Goal: Navigation & Orientation: Find specific page/section

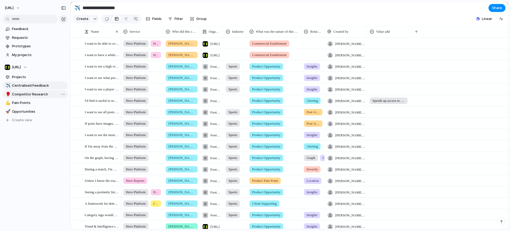
click at [37, 92] on span "Competitor Research" at bounding box center [39, 94] width 54 height 5
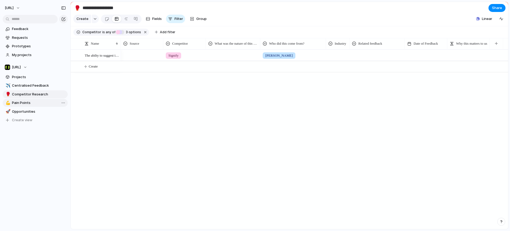
click at [37, 100] on span "Pain Points" at bounding box center [39, 102] width 54 height 5
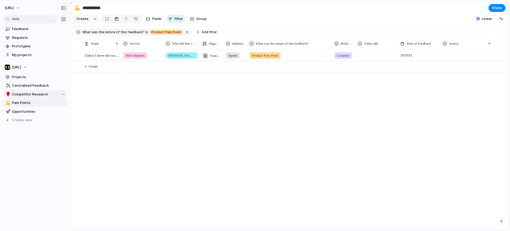
click at [36, 93] on span "Competitor Research" at bounding box center [39, 94] width 54 height 5
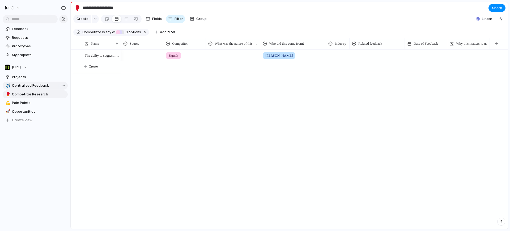
click at [35, 84] on span "Centralised Feedback" at bounding box center [39, 85] width 54 height 5
type input "**********"
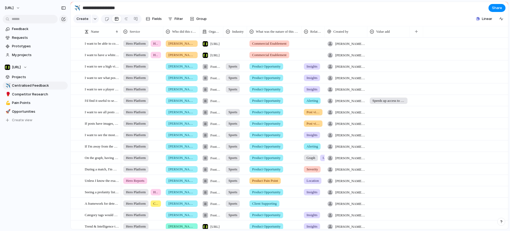
drag, startPoint x: 488, startPoint y: 113, endPoint x: 407, endPoint y: 67, distance: 93.8
click at [489, 113] on div "Hero Platform [PERSON_NAME] Football Association Wales Sports Product Opportuni…" at bounding box center [314, 111] width 387 height 11
